Goal: Check status: Check status

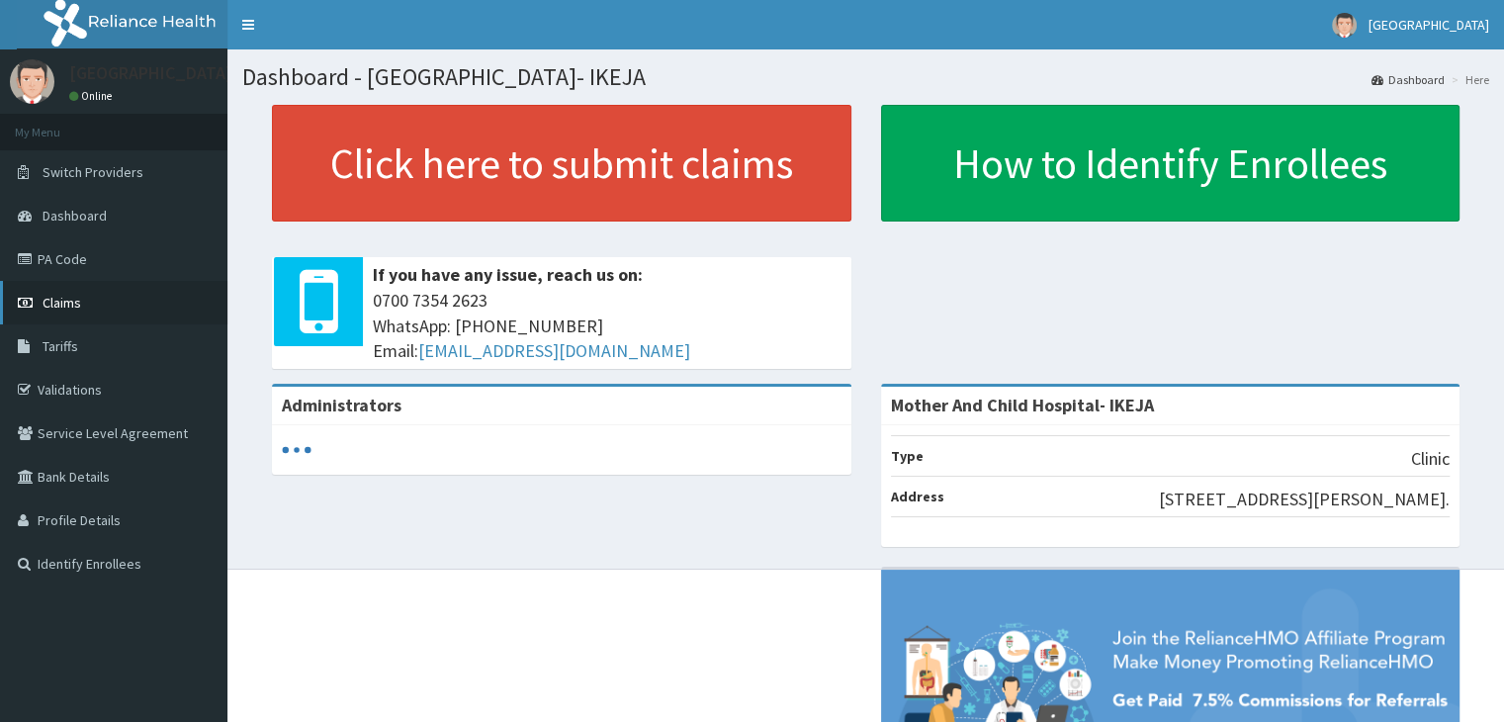
drag, startPoint x: 0, startPoint y: 0, endPoint x: 72, endPoint y: 310, distance: 317.9
click at [72, 310] on span "Claims" at bounding box center [62, 303] width 39 height 18
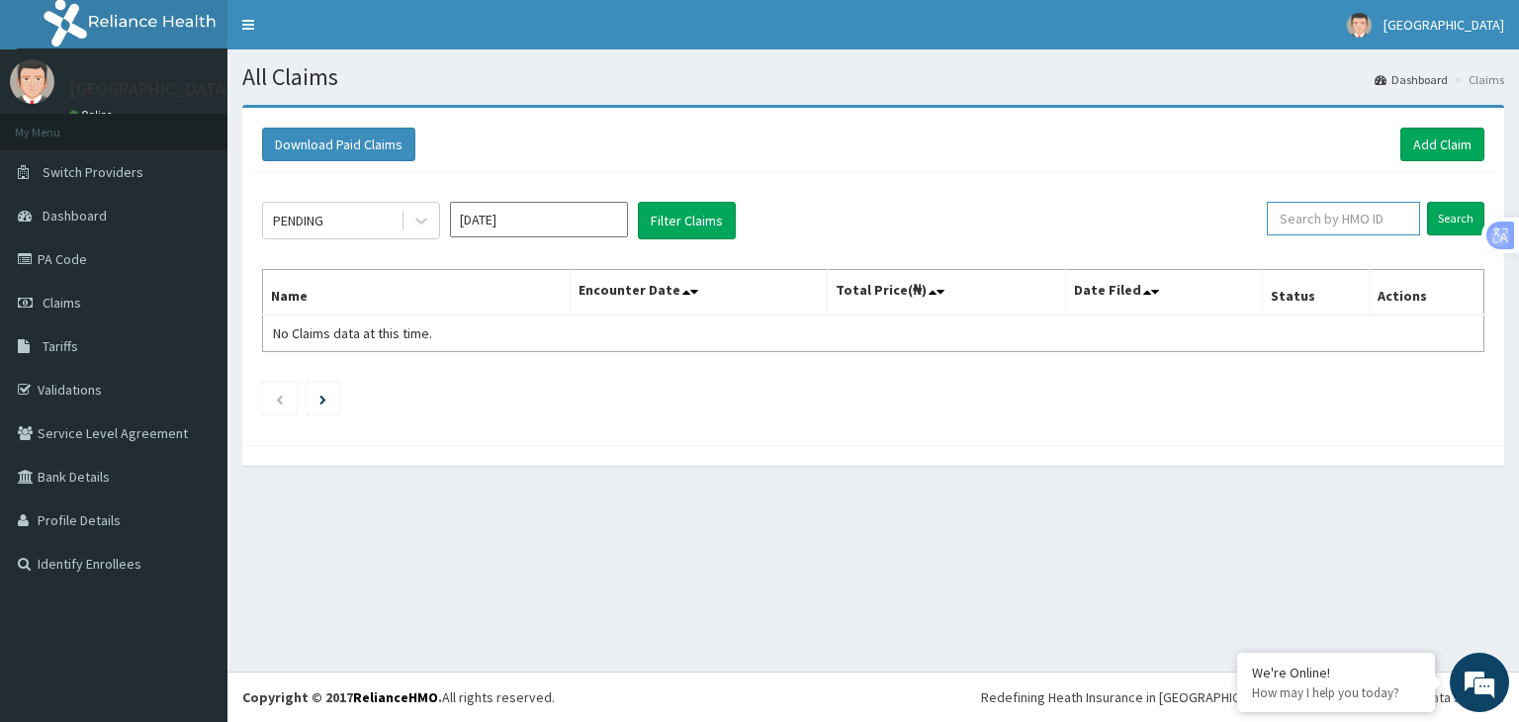
click at [1304, 218] on input "text" at bounding box center [1343, 219] width 153 height 34
click at [1301, 214] on input "text" at bounding box center [1343, 219] width 153 height 34
paste input "HTL/10288/A"
type input "HTL/10288/A"
click at [1464, 211] on input "Search" at bounding box center [1455, 219] width 57 height 34
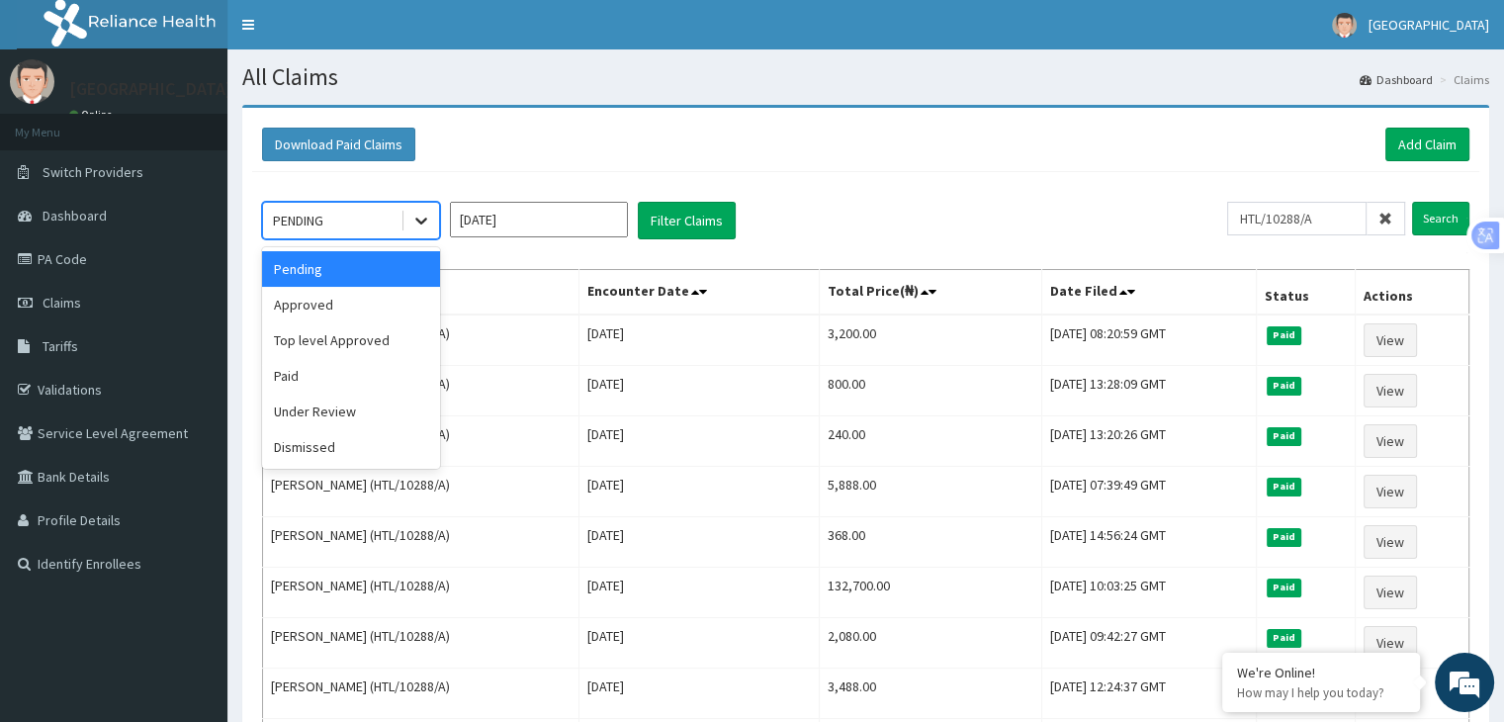
click at [419, 224] on icon at bounding box center [421, 221] width 20 height 20
click at [300, 306] on div "Approved" at bounding box center [351, 305] width 178 height 36
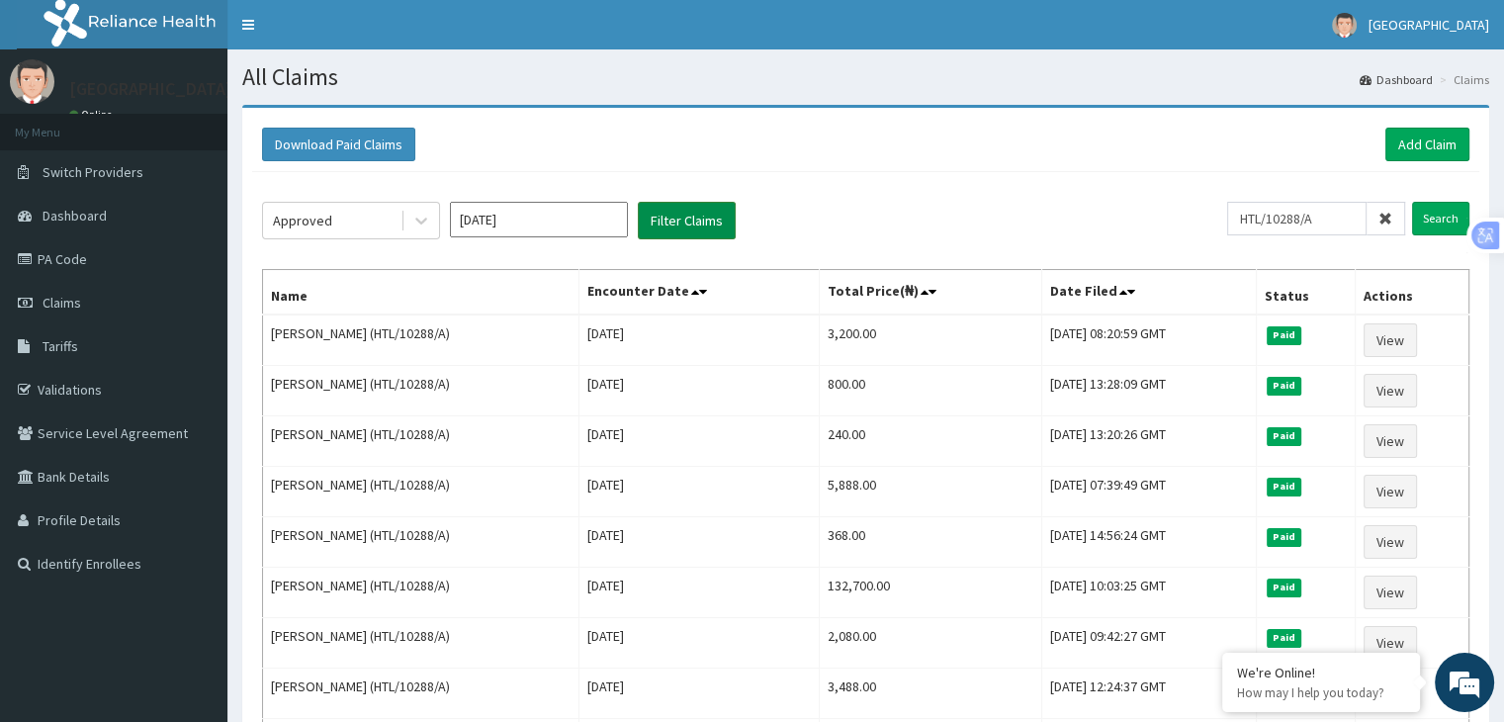
click at [701, 217] on button "Filter Claims" at bounding box center [687, 221] width 98 height 38
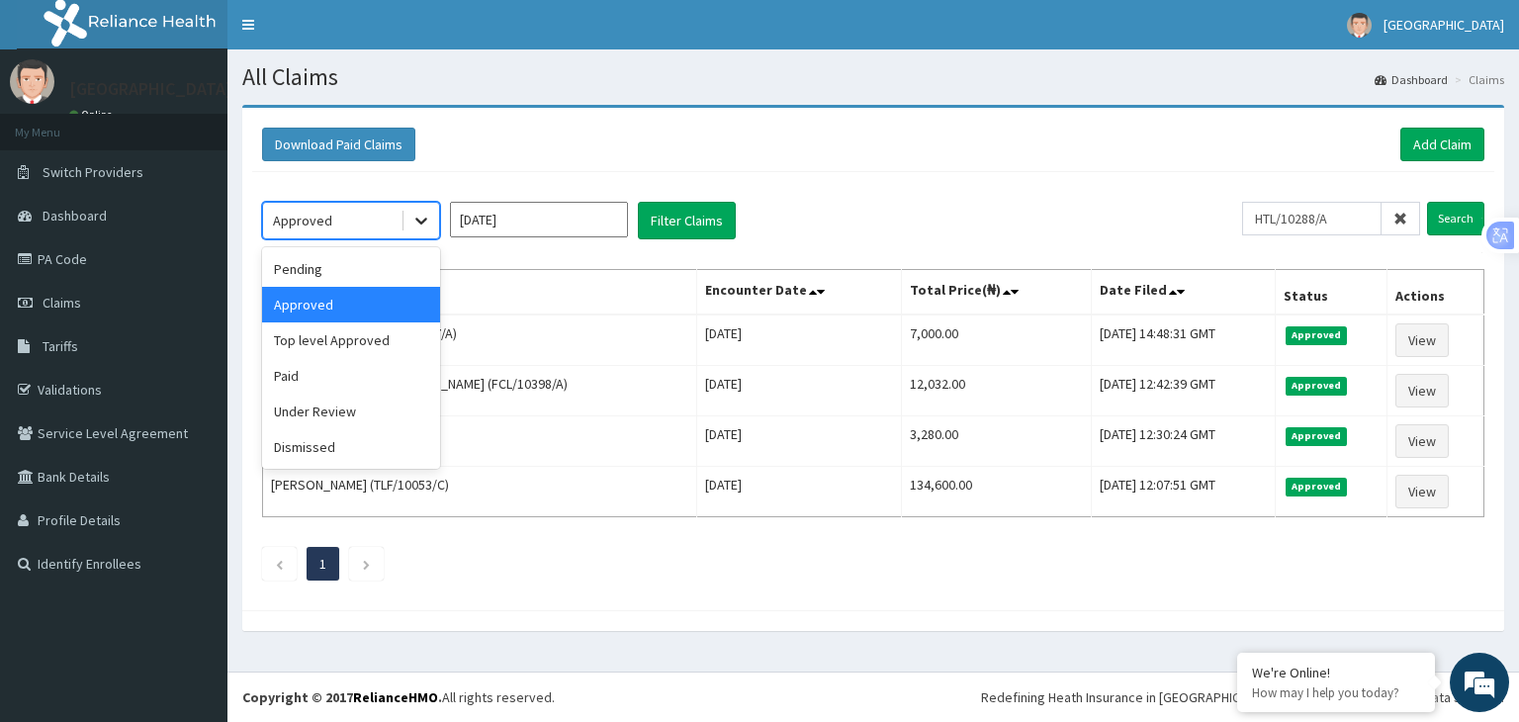
click at [427, 221] on icon at bounding box center [421, 221] width 20 height 20
click at [317, 340] on div "Top level Approved" at bounding box center [351, 340] width 178 height 36
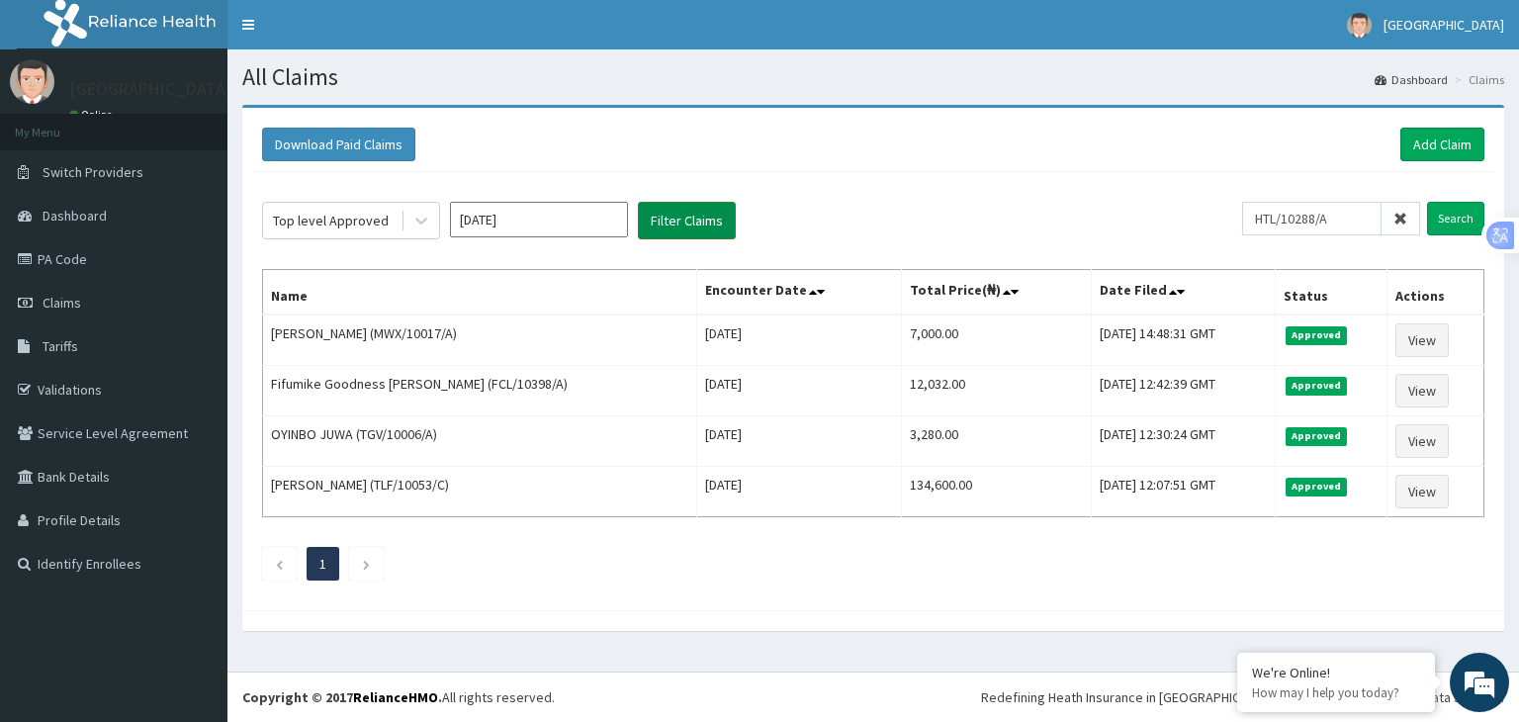
click at [688, 221] on button "Filter Claims" at bounding box center [687, 221] width 98 height 38
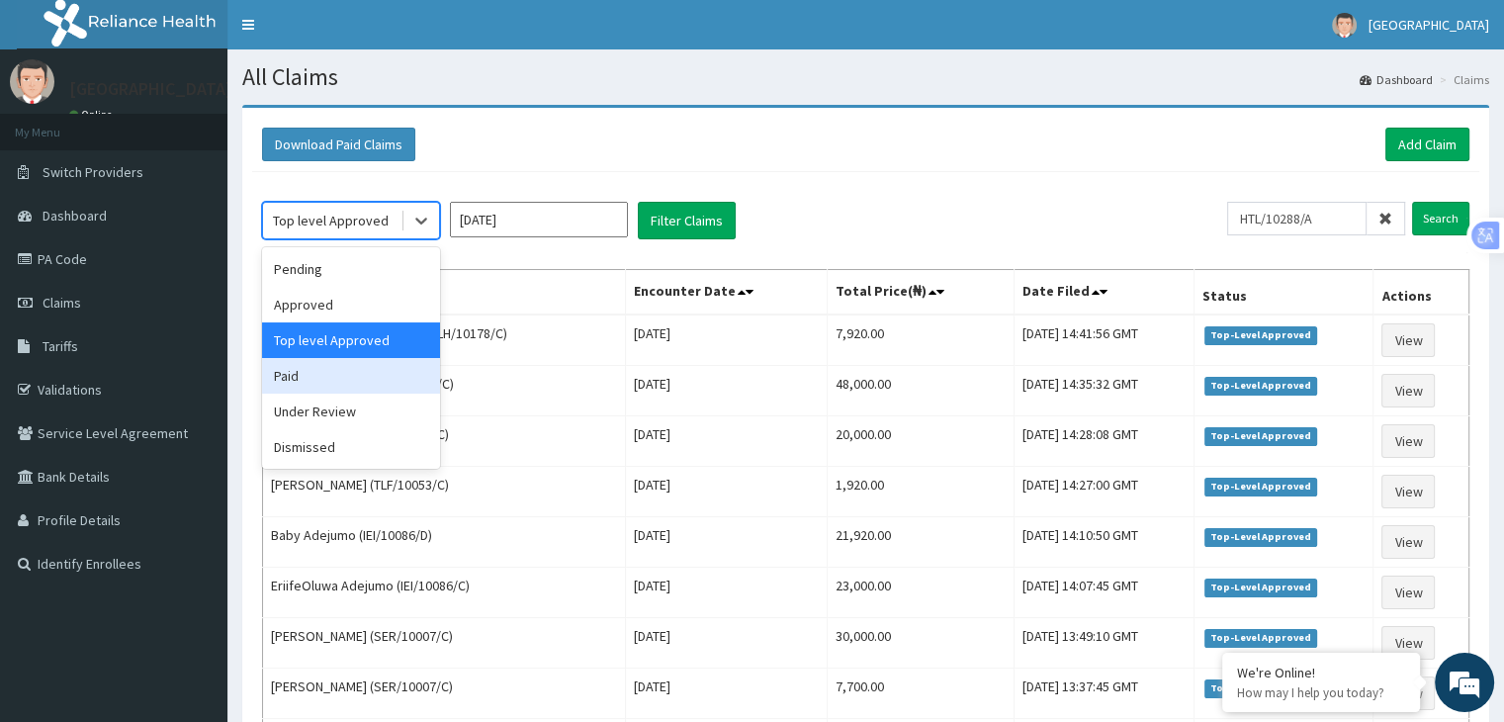
click at [349, 367] on div "Paid" at bounding box center [351, 376] width 178 height 36
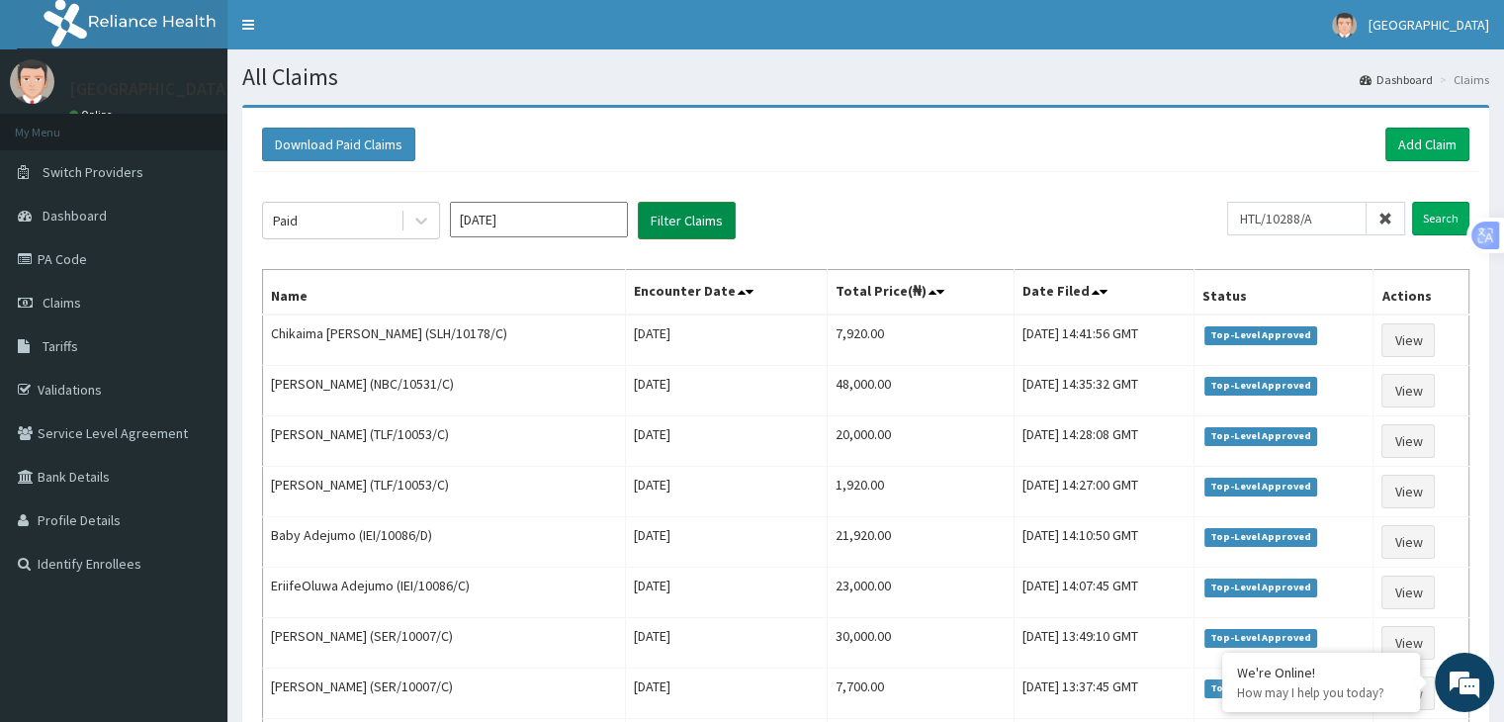
click at [696, 212] on button "Filter Claims" at bounding box center [687, 221] width 98 height 38
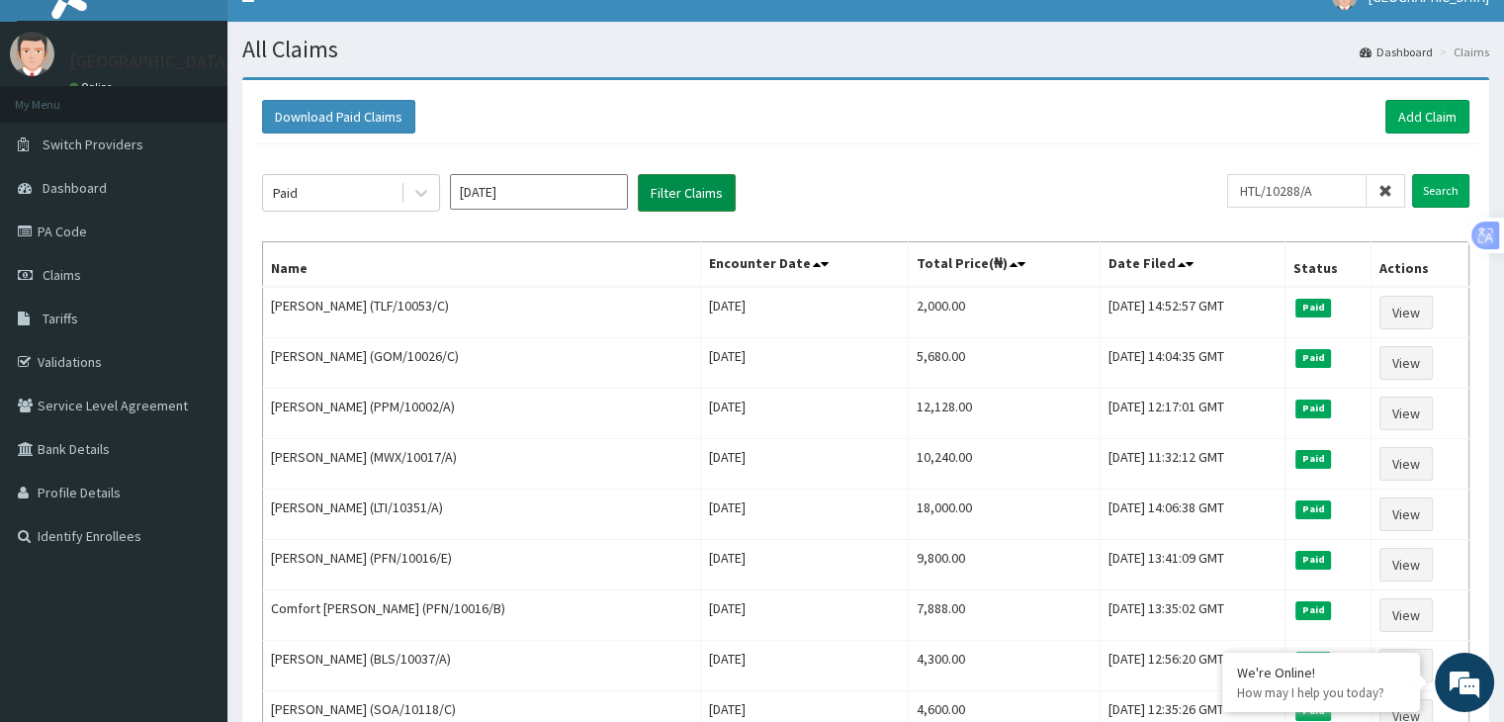
scroll to position [25, 0]
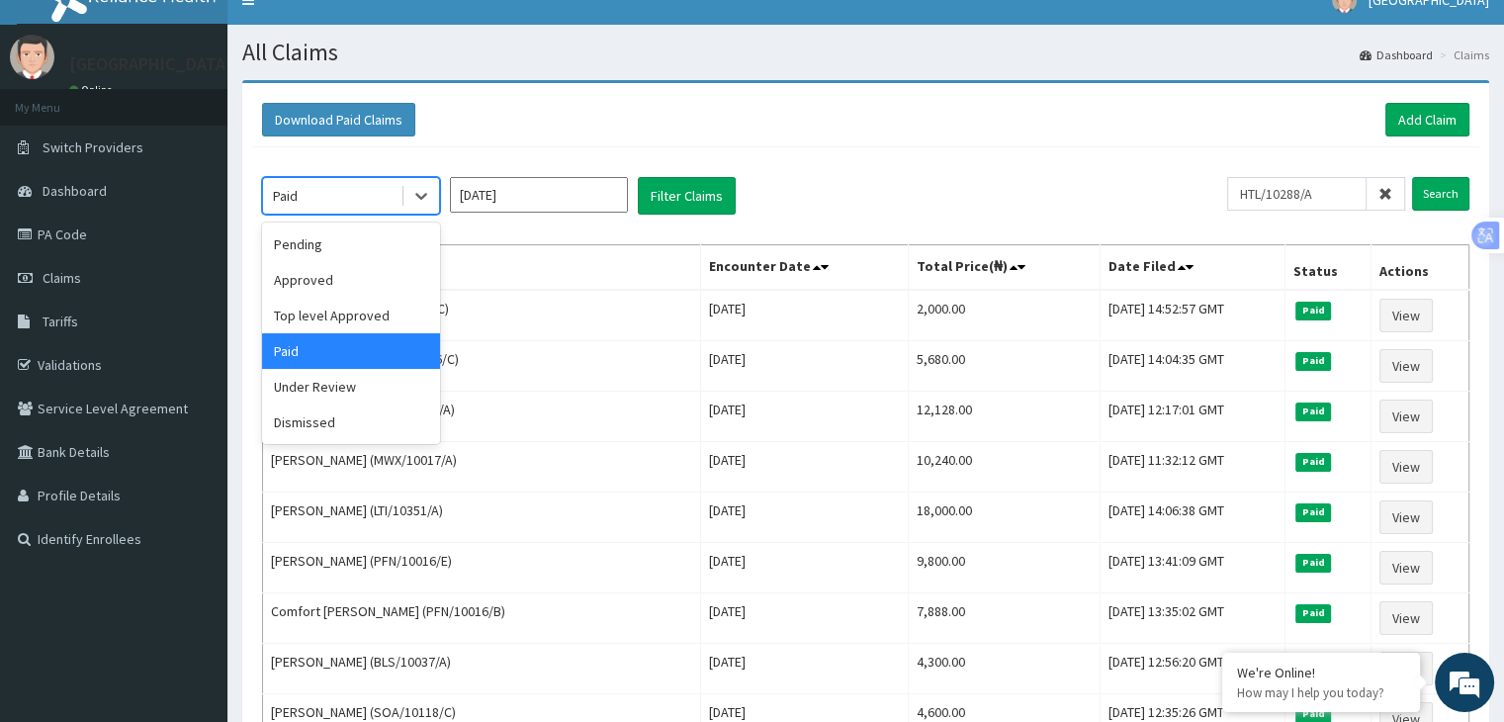
click at [341, 393] on div "Under Review" at bounding box center [351, 387] width 178 height 36
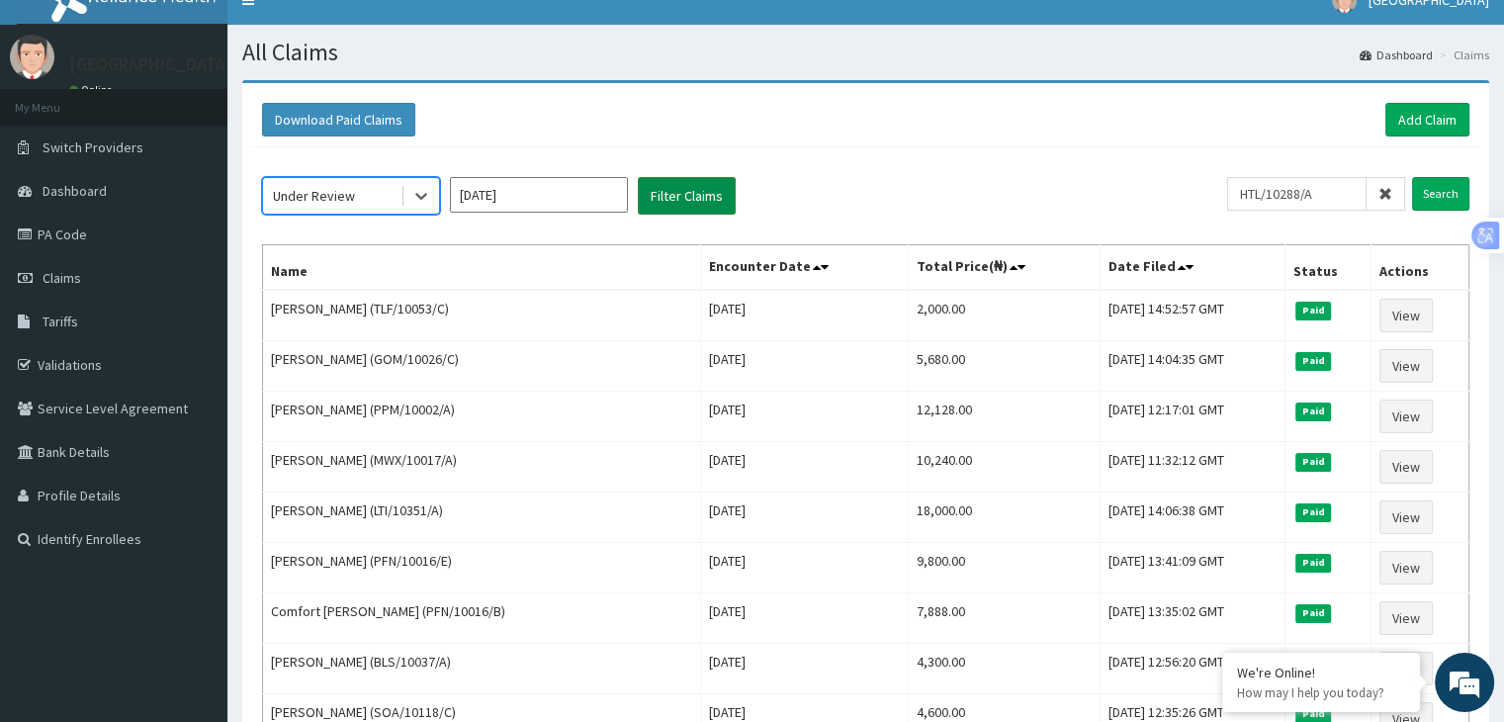
click at [675, 190] on button "Filter Claims" at bounding box center [687, 196] width 98 height 38
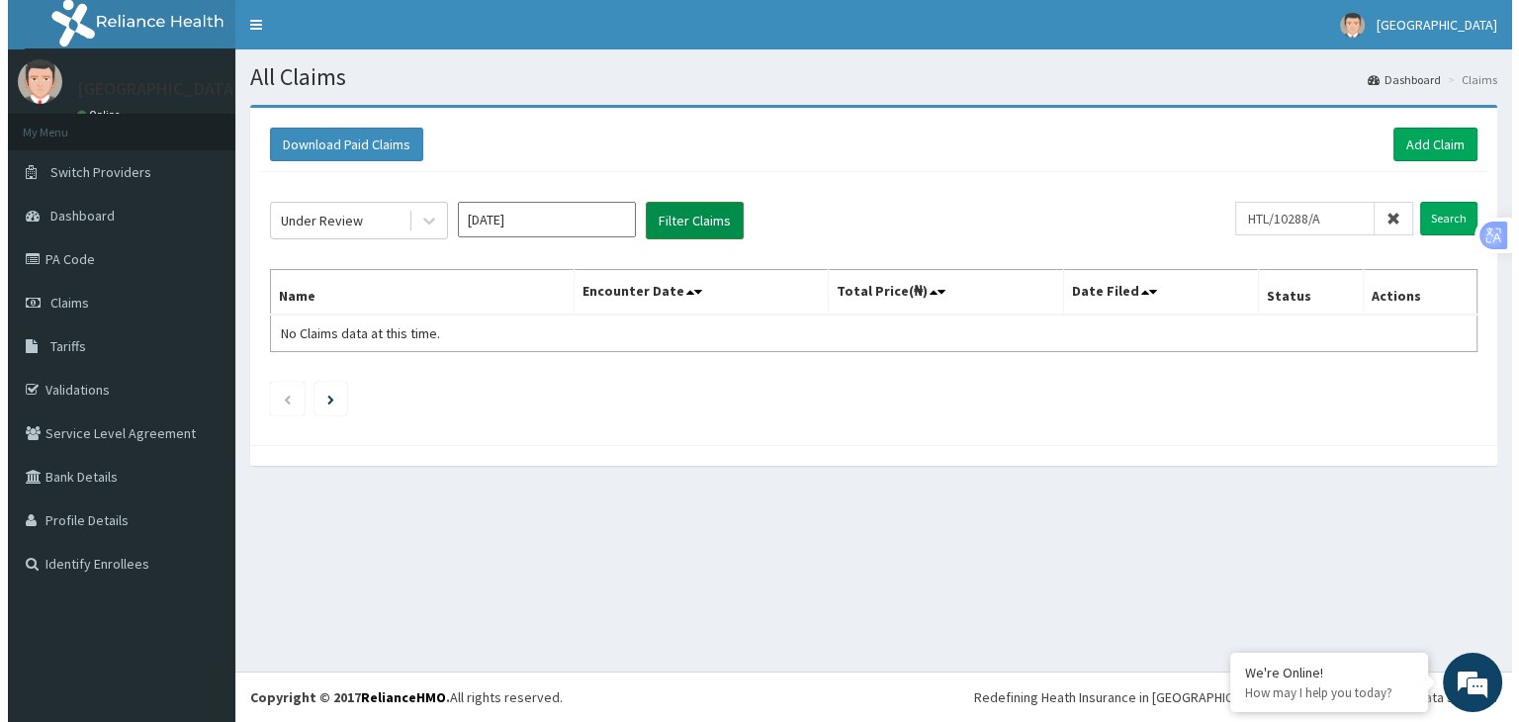
scroll to position [0, 0]
